Goal: Task Accomplishment & Management: Manage account settings

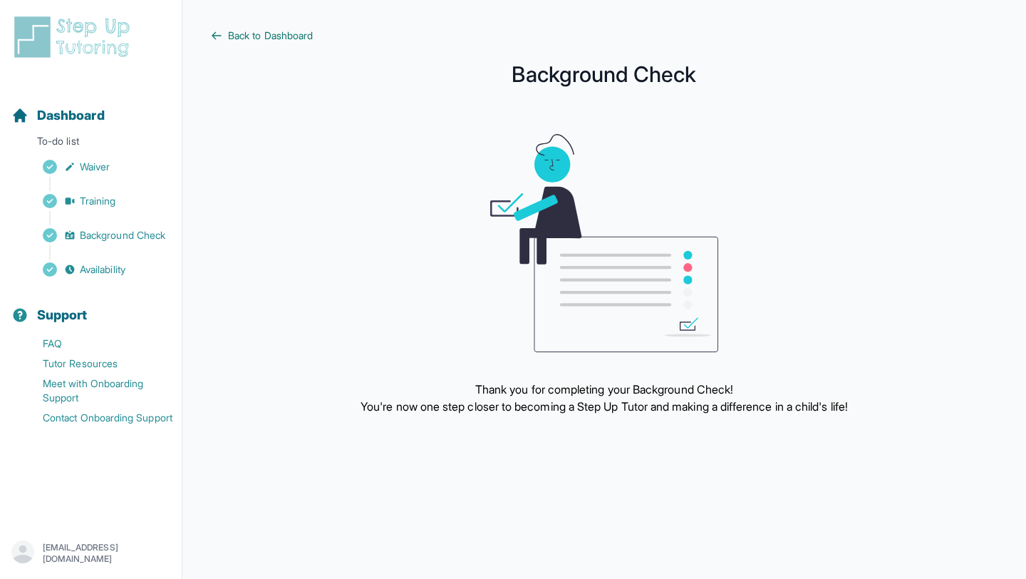
click at [233, 30] on span "Back to Dashboard" at bounding box center [270, 36] width 85 height 14
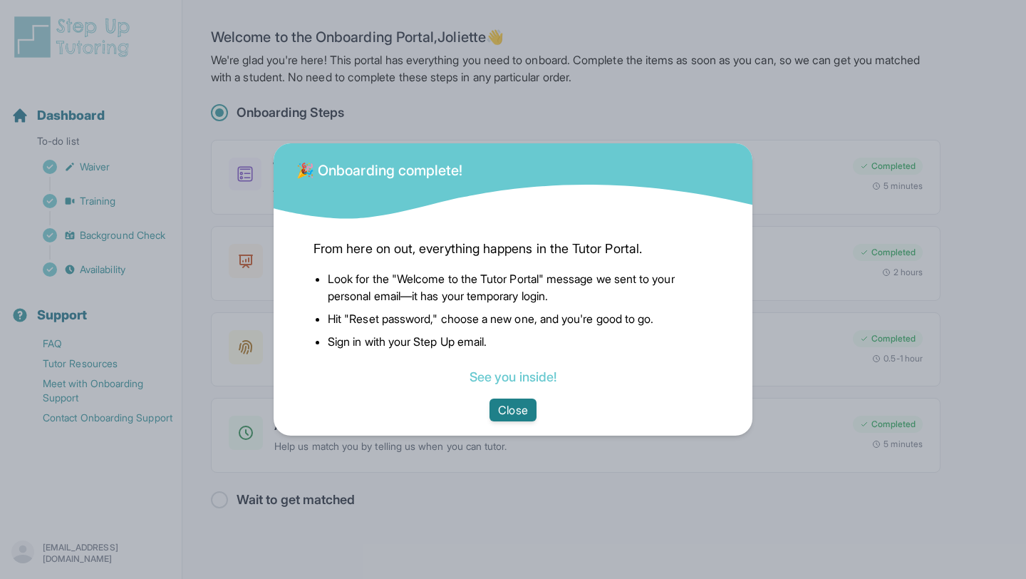
click at [500, 406] on button "Close" at bounding box center [513, 409] width 46 height 23
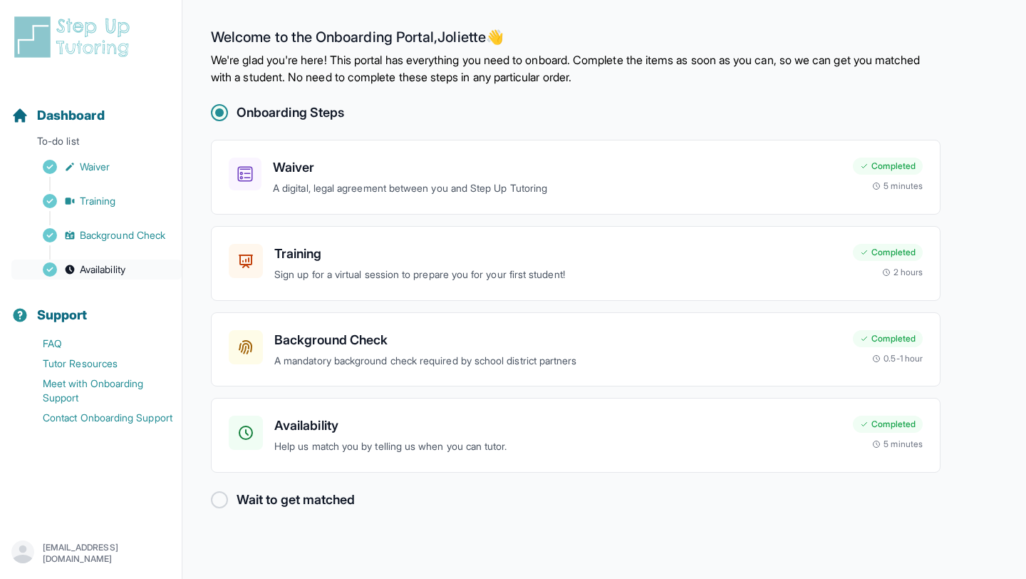
click at [101, 267] on span "Availability" at bounding box center [103, 269] width 46 height 14
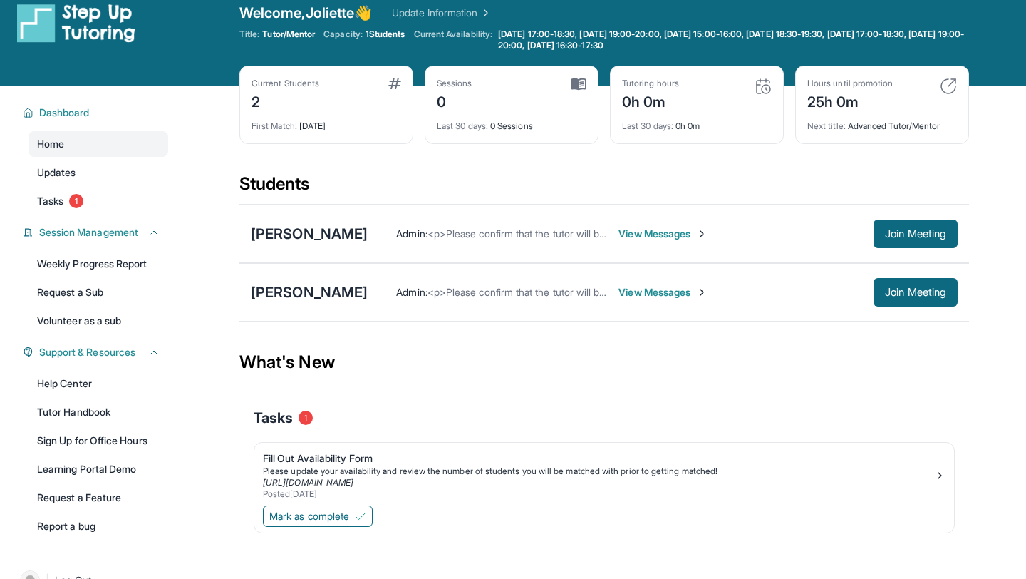
scroll to position [18, 0]
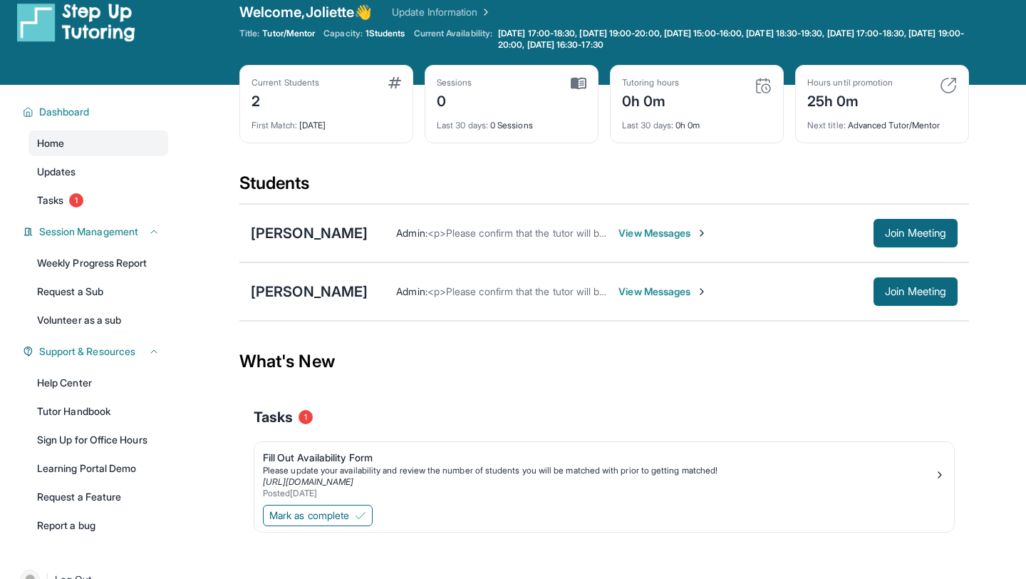
click at [649, 237] on span "View Messages" at bounding box center [663, 233] width 89 height 14
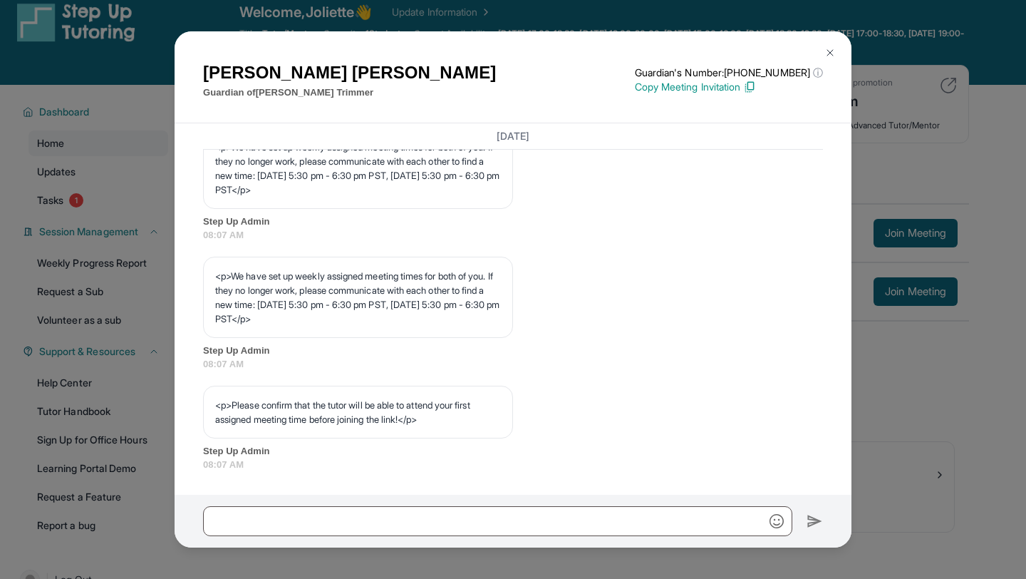
scroll to position [703, 0]
click at [825, 52] on img at bounding box center [830, 52] width 11 height 11
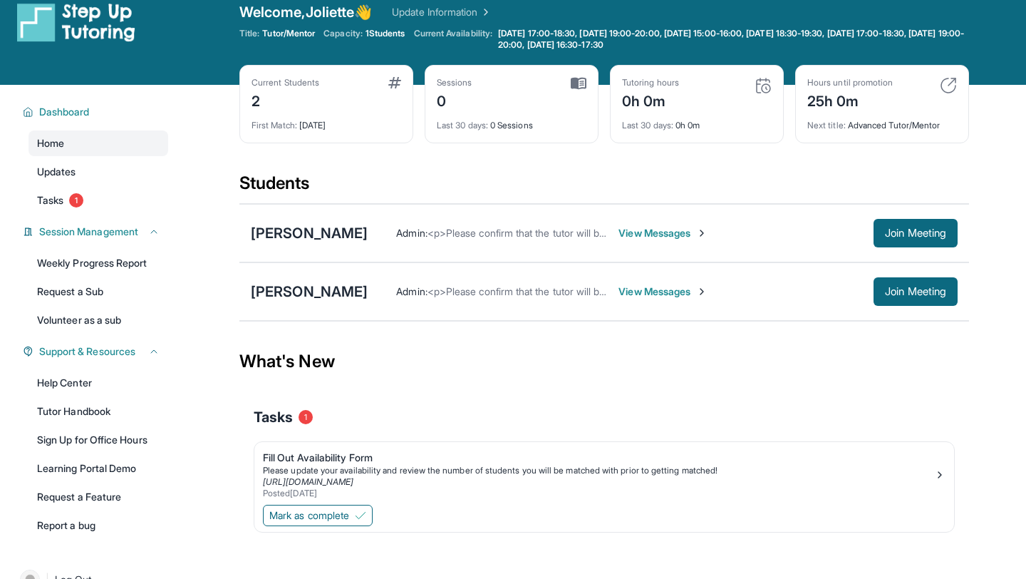
click at [671, 289] on span "View Messages" at bounding box center [663, 291] width 89 height 14
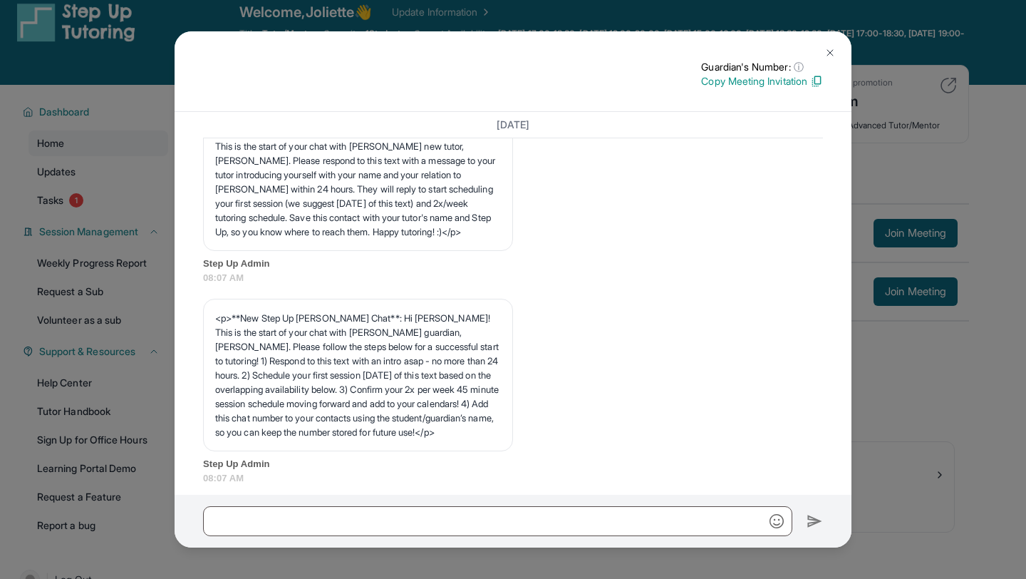
scroll to position [73, 0]
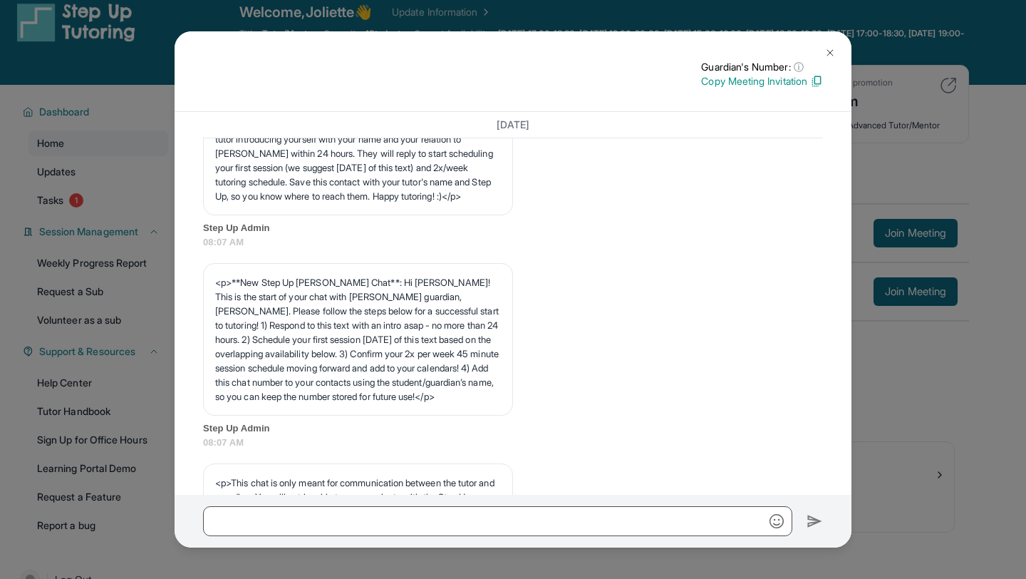
click at [825, 48] on img at bounding box center [830, 52] width 11 height 11
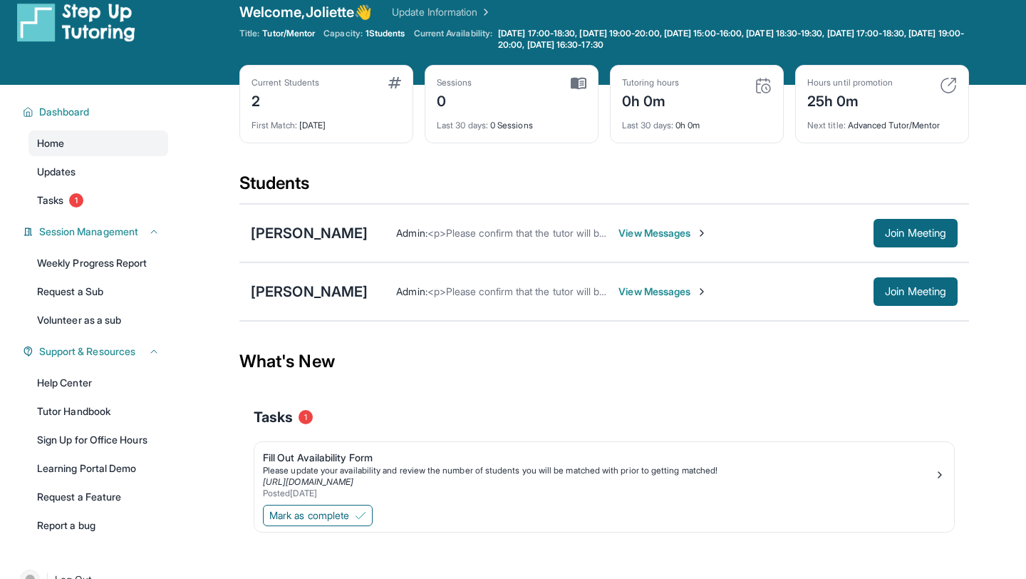
click at [654, 232] on span "View Messages" at bounding box center [663, 233] width 89 height 14
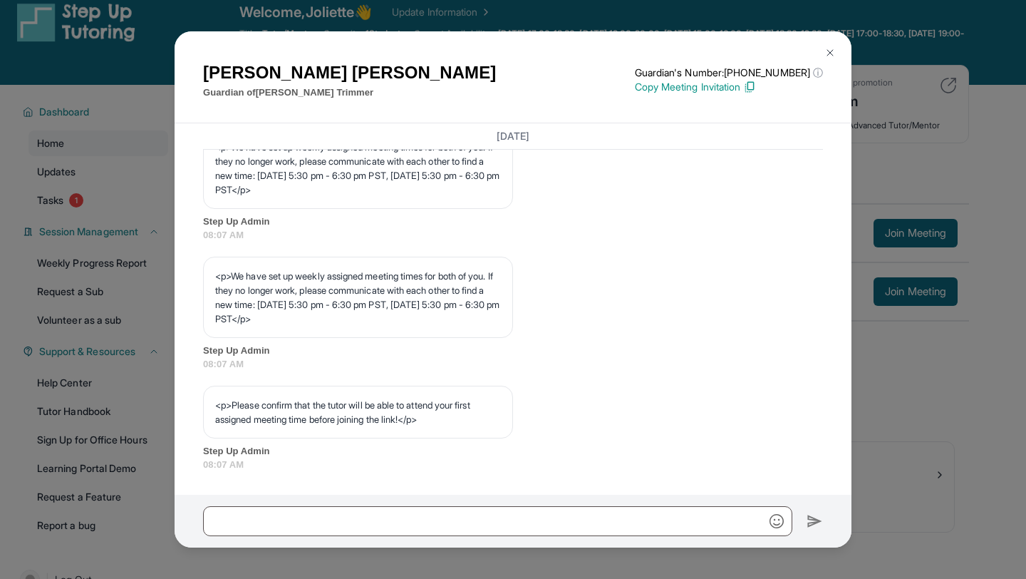
scroll to position [720, 0]
click at [829, 47] on img at bounding box center [830, 52] width 11 height 11
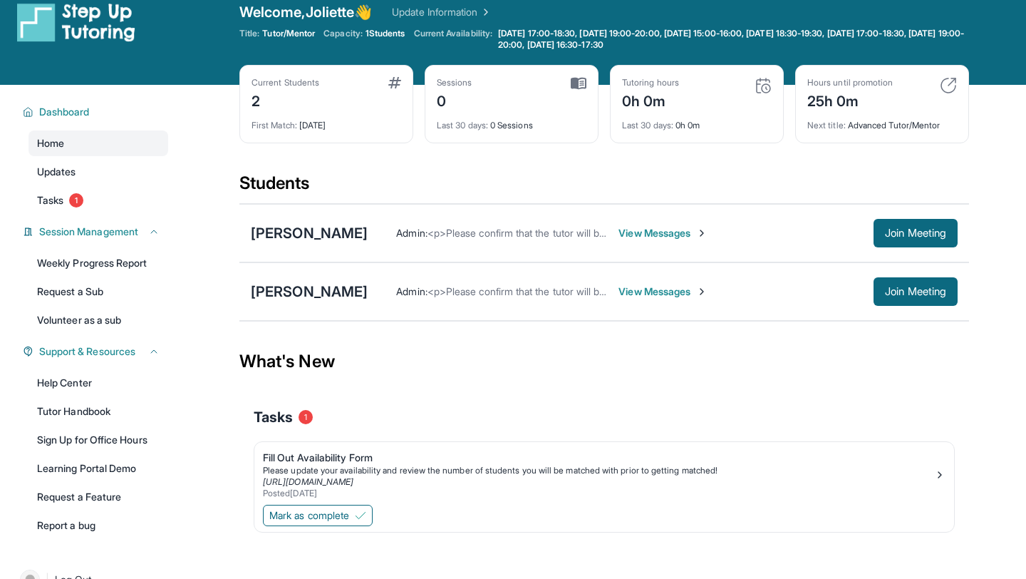
click at [653, 291] on span "View Messages" at bounding box center [663, 291] width 89 height 14
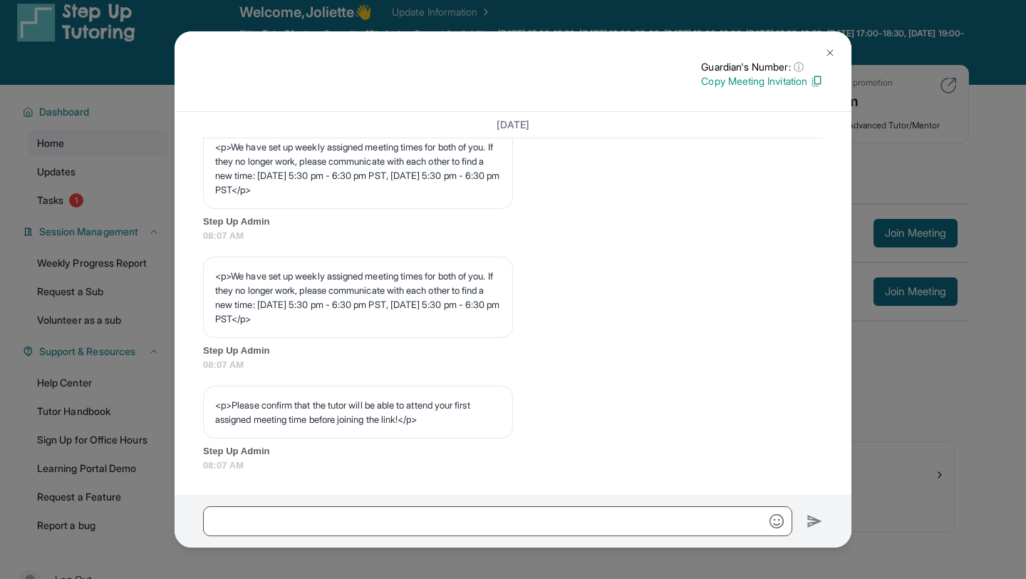
scroll to position [709, 0]
click at [828, 48] on img at bounding box center [830, 52] width 11 height 11
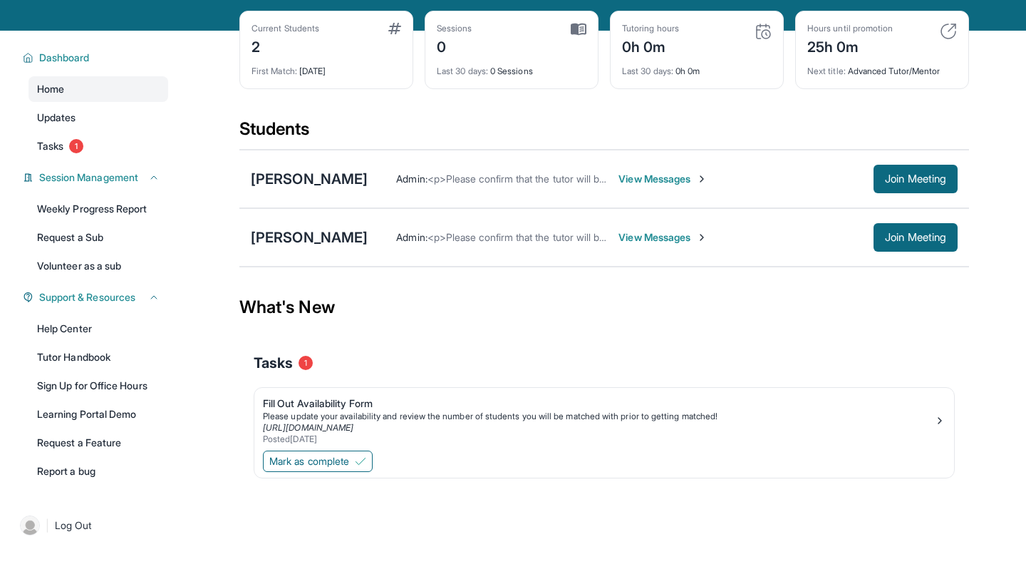
scroll to position [73, 0]
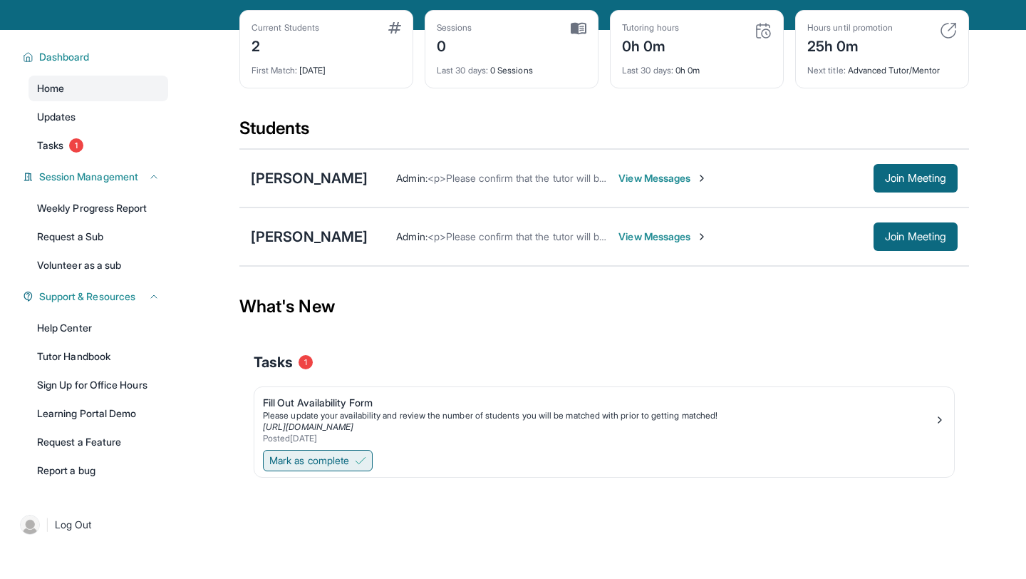
click at [338, 460] on span "Mark as complete" at bounding box center [309, 460] width 80 height 14
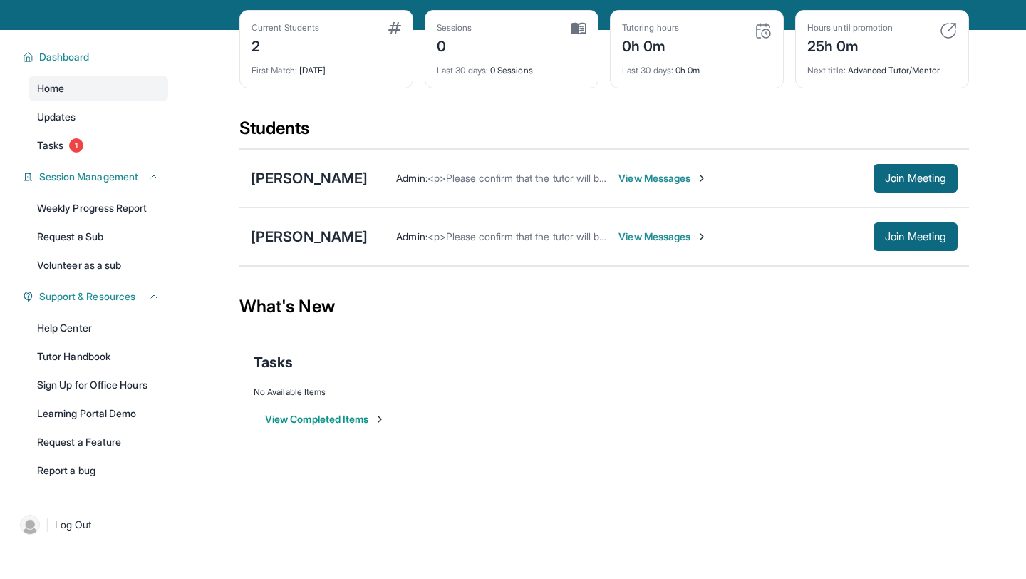
click at [329, 418] on button "View Completed Items" at bounding box center [325, 419] width 120 height 14
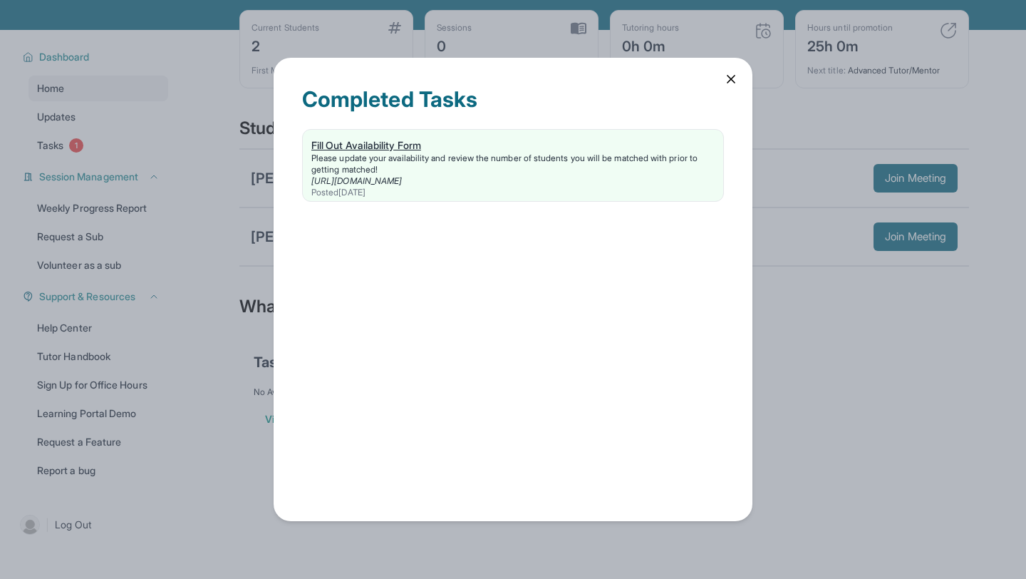
click at [455, 165] on div "Please update your availability and review the number of students you will be m…" at bounding box center [512, 164] width 403 height 23
click at [728, 81] on icon at bounding box center [731, 79] width 14 height 14
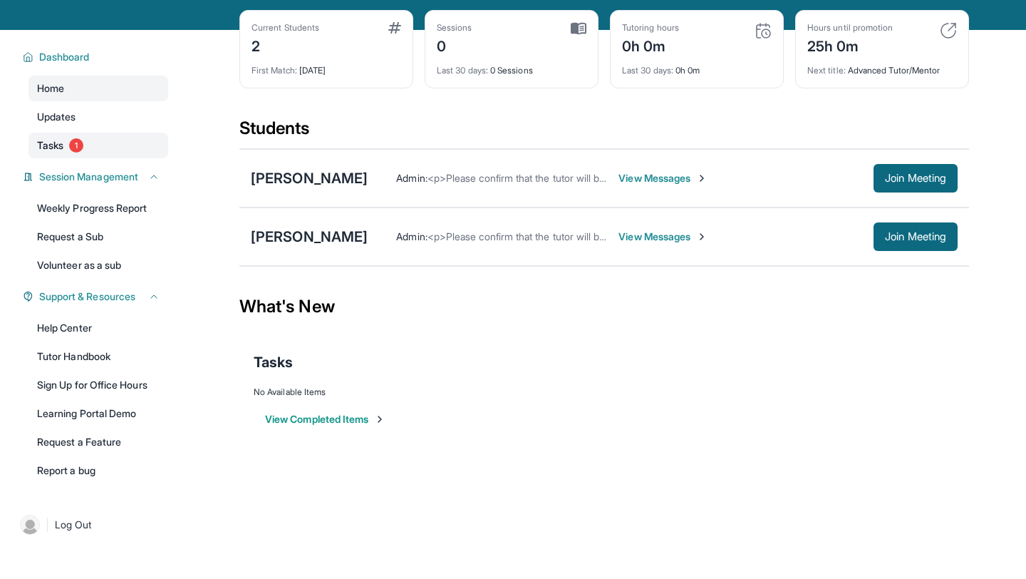
click at [76, 138] on span "1" at bounding box center [76, 145] width 14 height 14
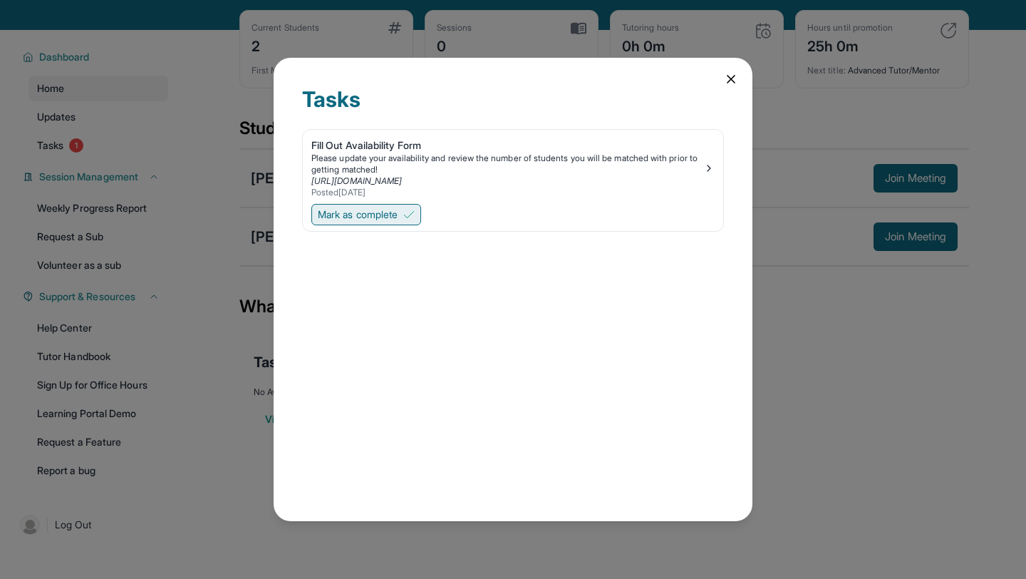
click at [393, 212] on span "Mark as complete" at bounding box center [358, 214] width 80 height 14
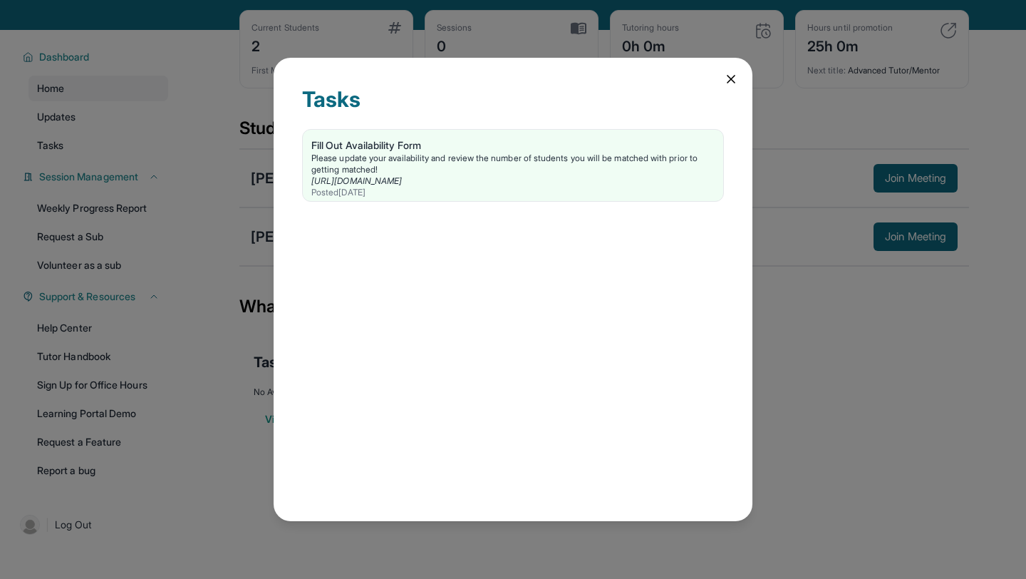
click at [733, 84] on icon at bounding box center [731, 79] width 14 height 14
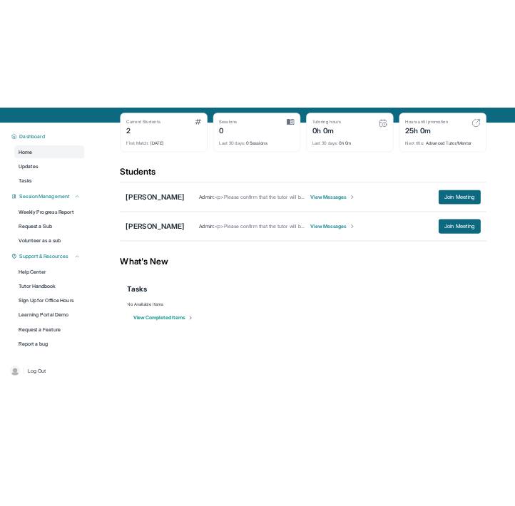
scroll to position [54, 0]
